Goal: Transaction & Acquisition: Purchase product/service

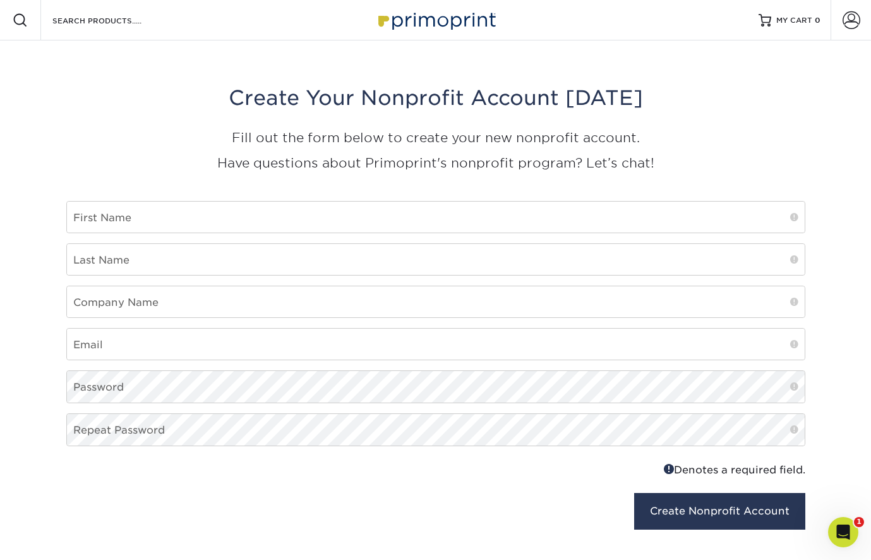
click at [395, 18] on img at bounding box center [436, 19] width 126 height 27
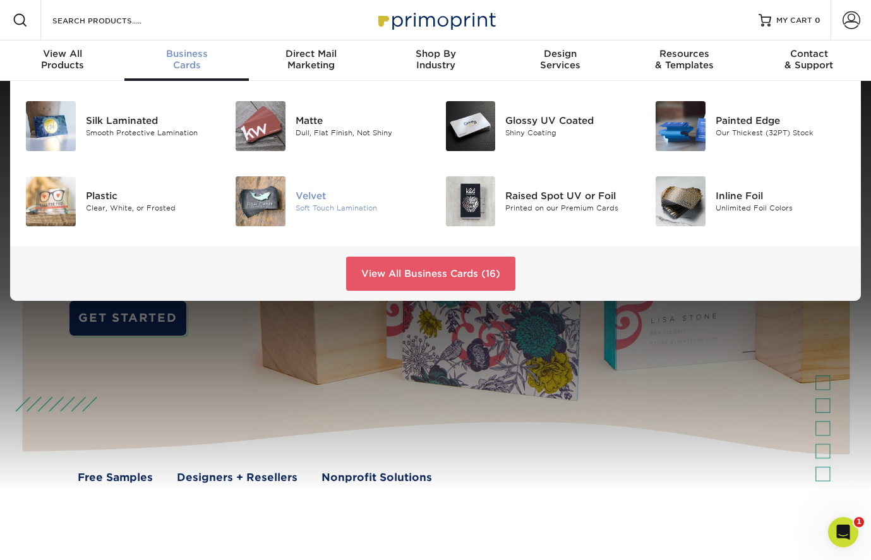
click at [313, 196] on div "Velvet" at bounding box center [361, 196] width 131 height 14
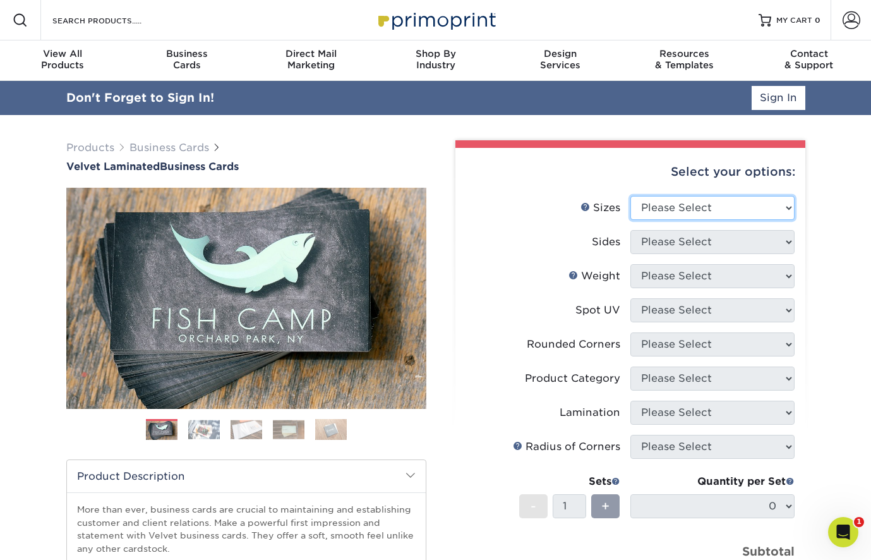
select select "2.00x3.50"
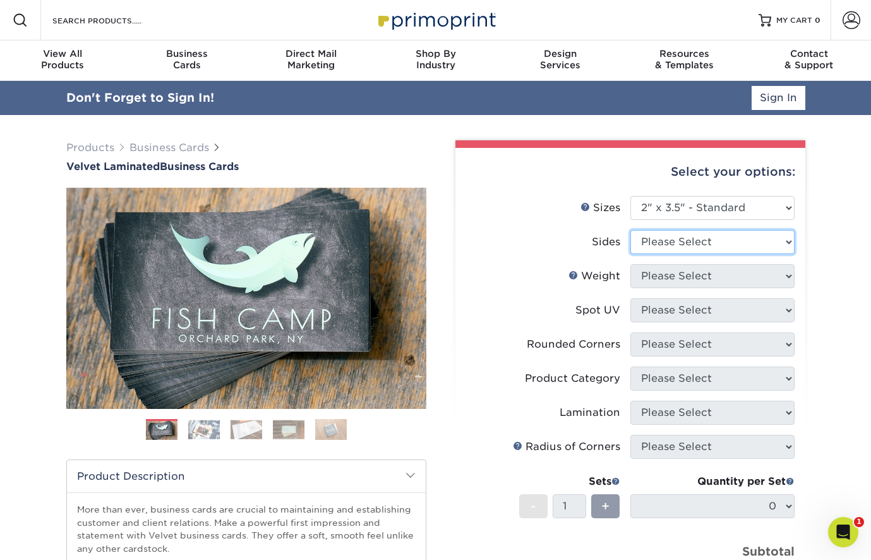
select select "13abbda7-1d64-4f25-8bb2-c179b224825d"
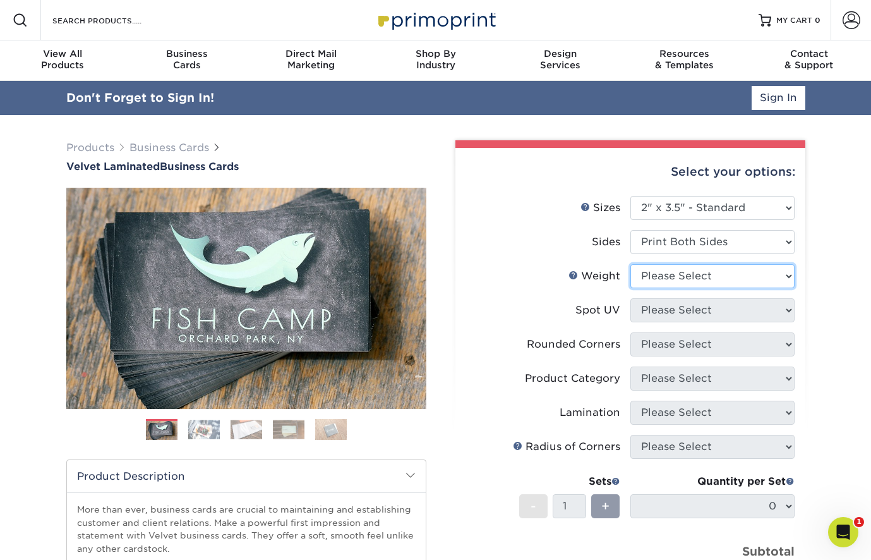
select select "16PT"
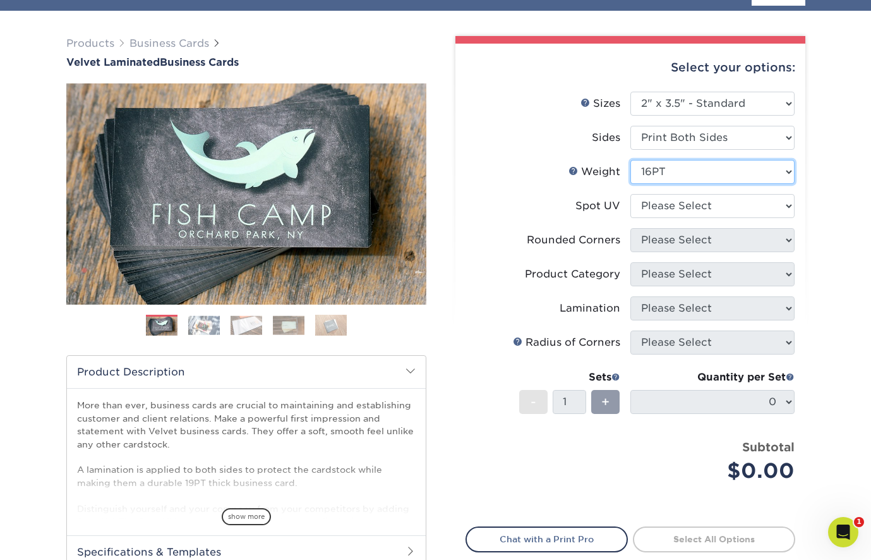
scroll to position [105, 0]
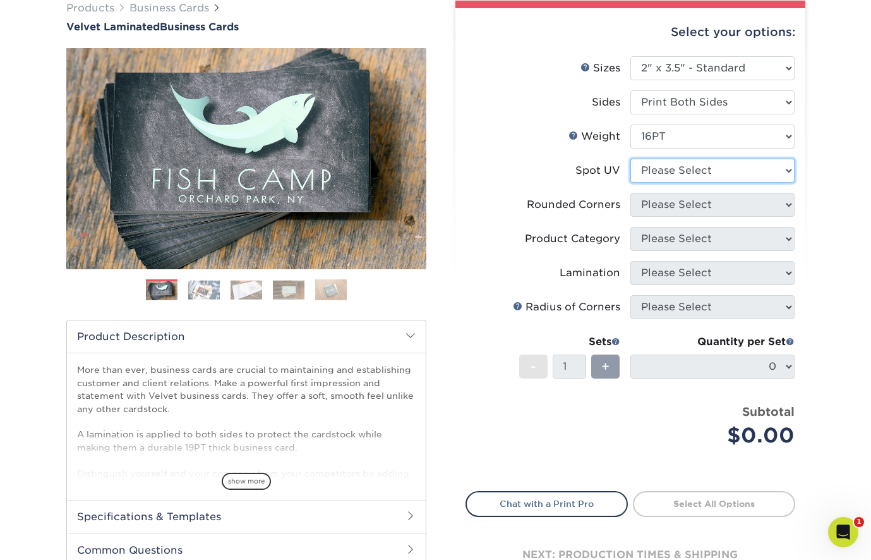
select select "3"
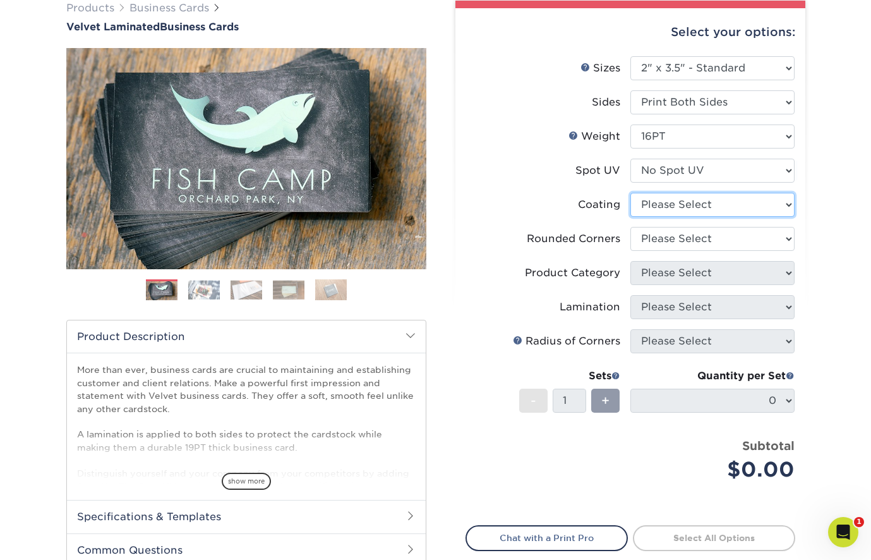
select select "3e7618de-abca-4bda-9f97-8b9129e913d8"
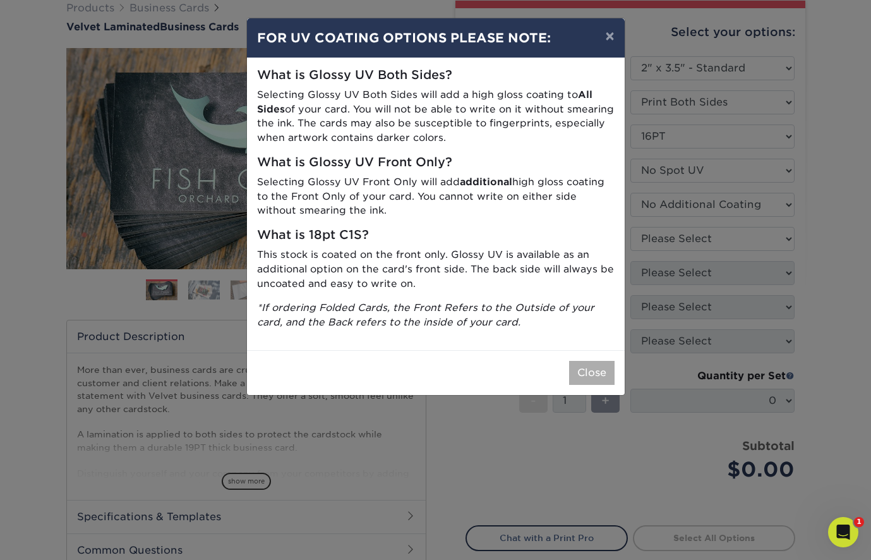
click at [595, 373] on button "Close" at bounding box center [591, 373] width 45 height 24
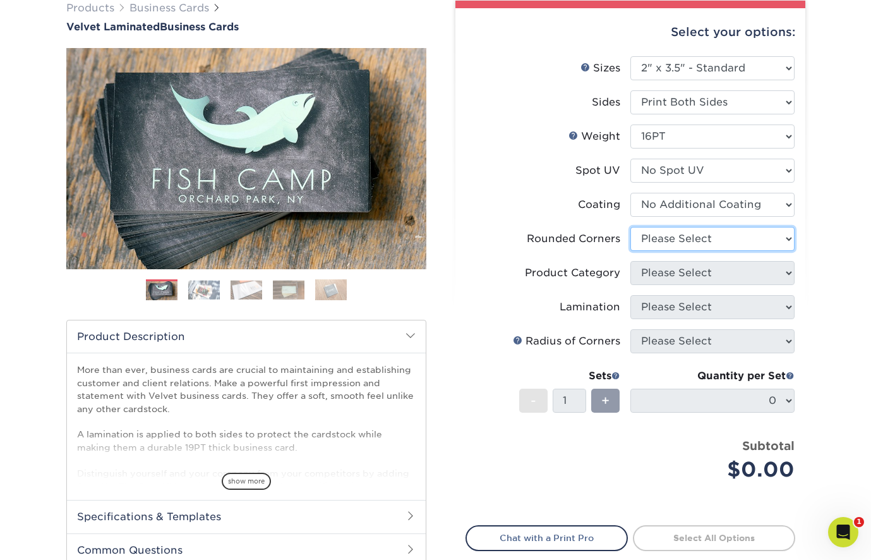
select select "0"
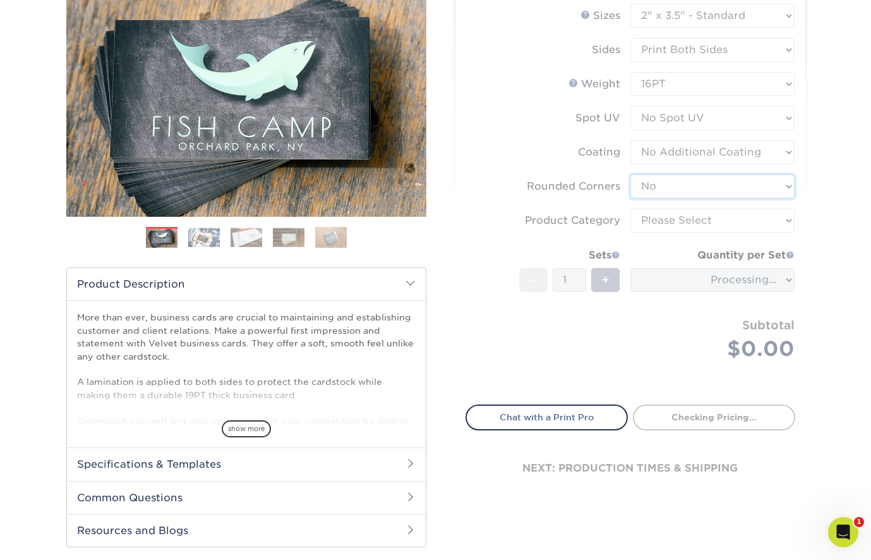
scroll to position [174, 0]
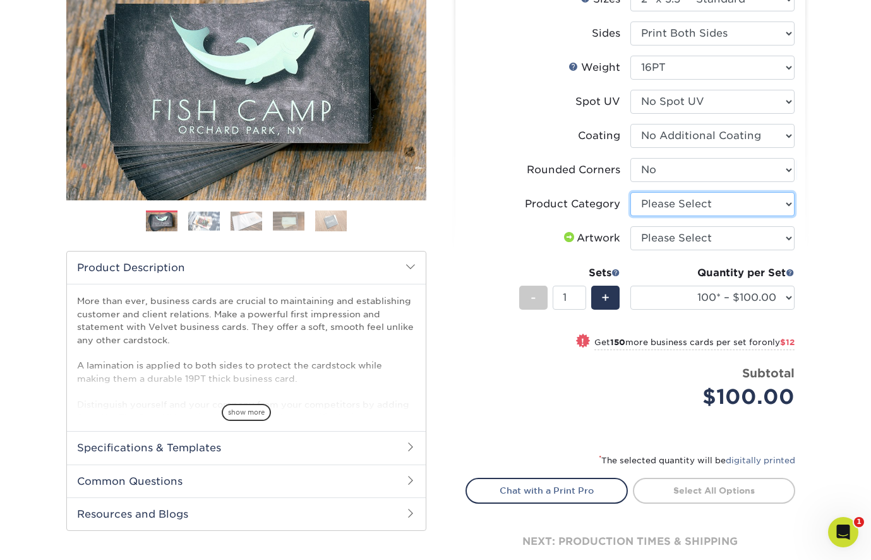
select select "3b5148f1-0588-4f88-a218-97bcfdce65c1"
select select "upload"
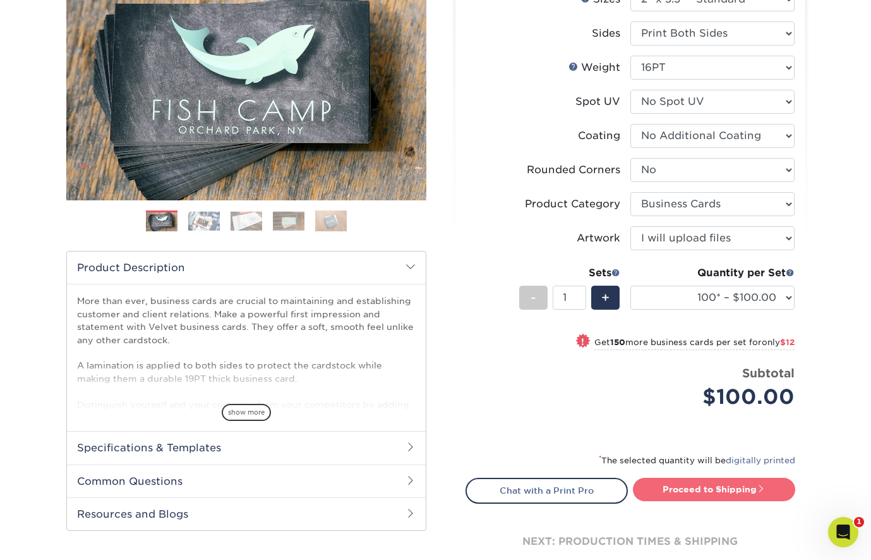
click at [694, 488] on link "Proceed to Shipping" at bounding box center [714, 489] width 162 height 23
type input "Set 1"
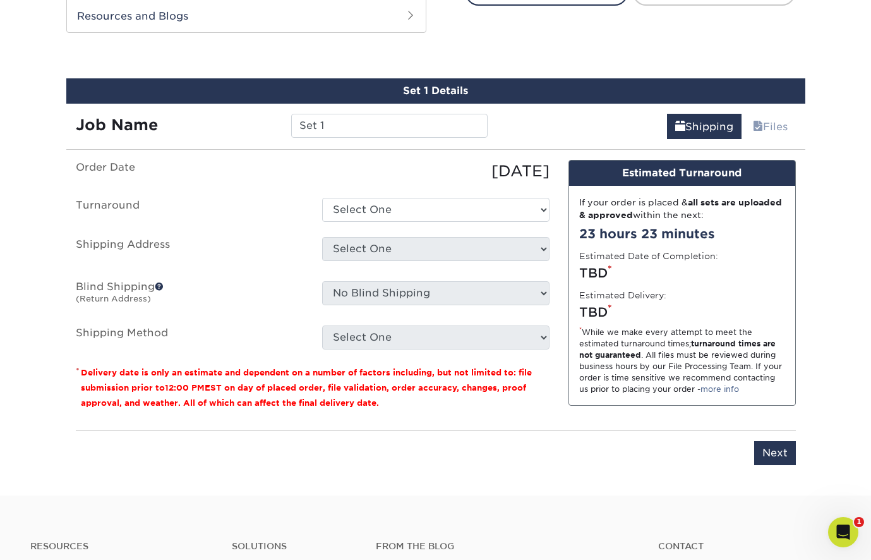
scroll to position [685, 0]
